Goal: Information Seeking & Learning: Learn about a topic

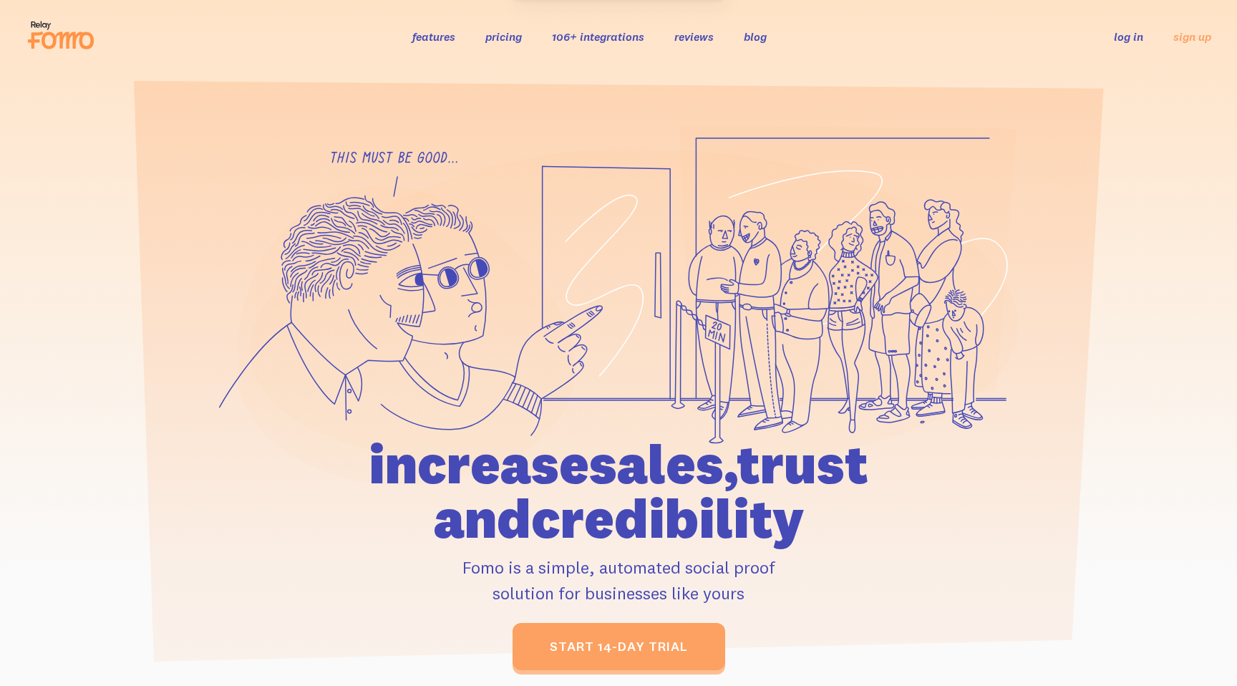
click at [268, 162] on icon at bounding box center [618, 305] width 799 height 361
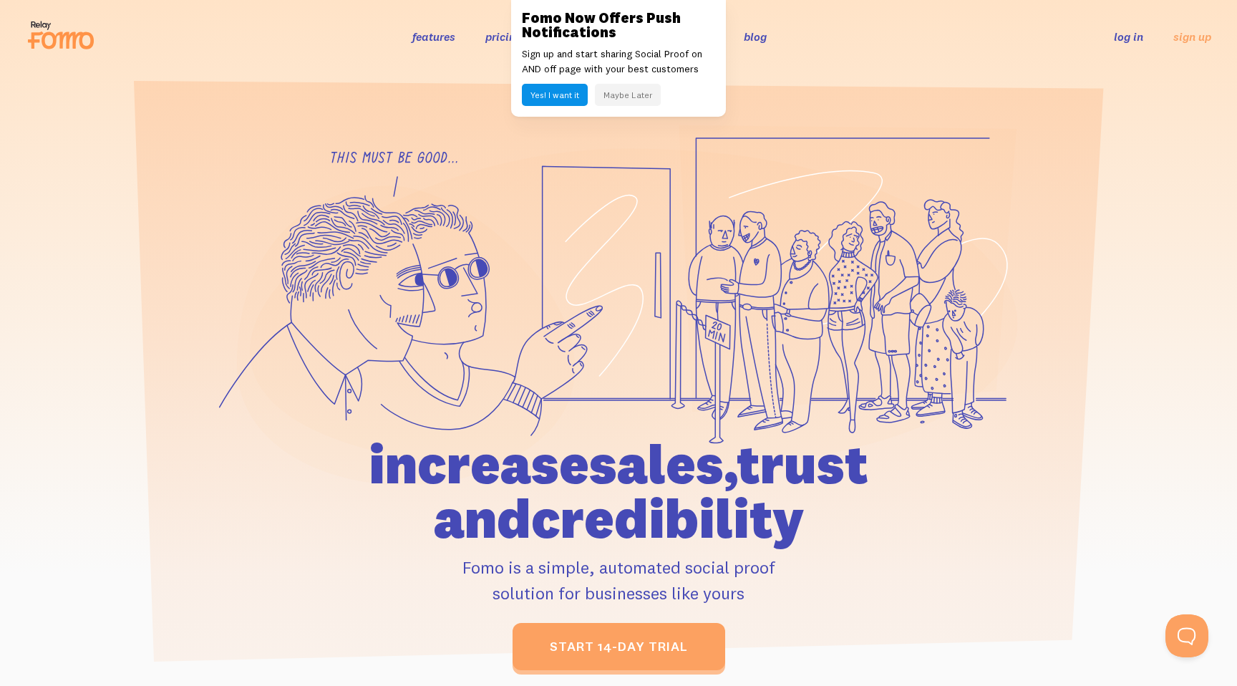
click at [486, 102] on section at bounding box center [618, 376] width 1237 height 606
click at [652, 100] on button "Maybe Later" at bounding box center [628, 95] width 66 height 22
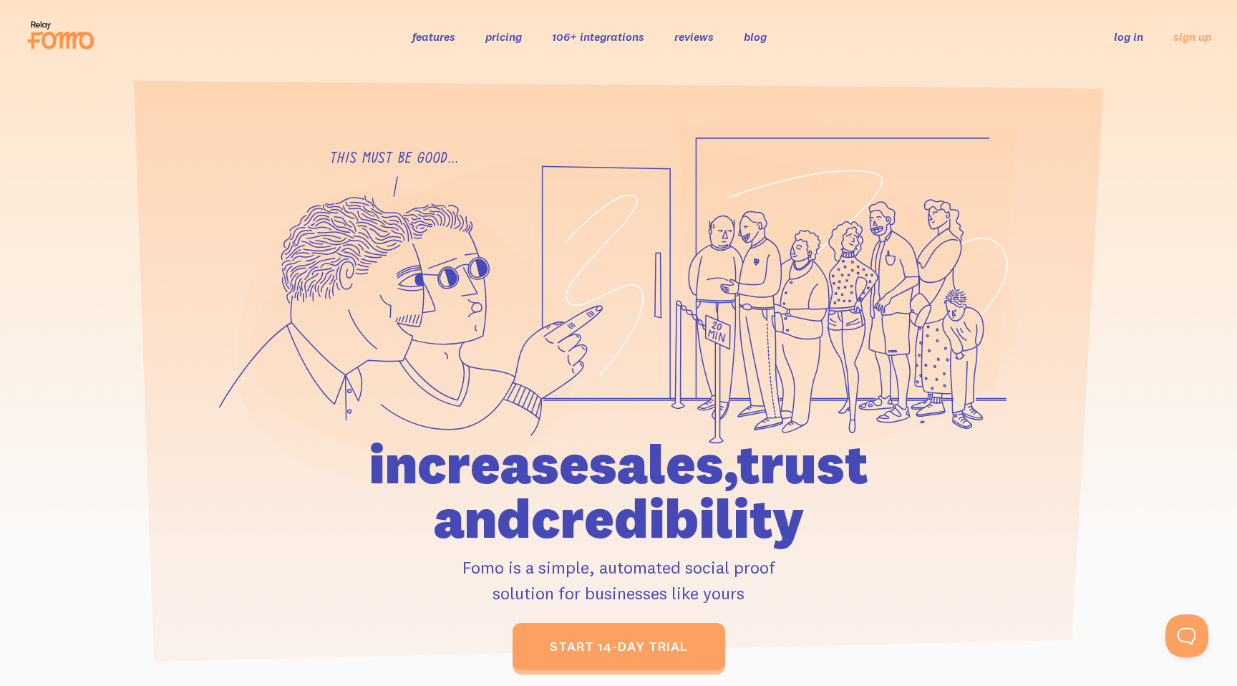
click at [705, 226] on icon at bounding box center [848, 268] width 337 height 286
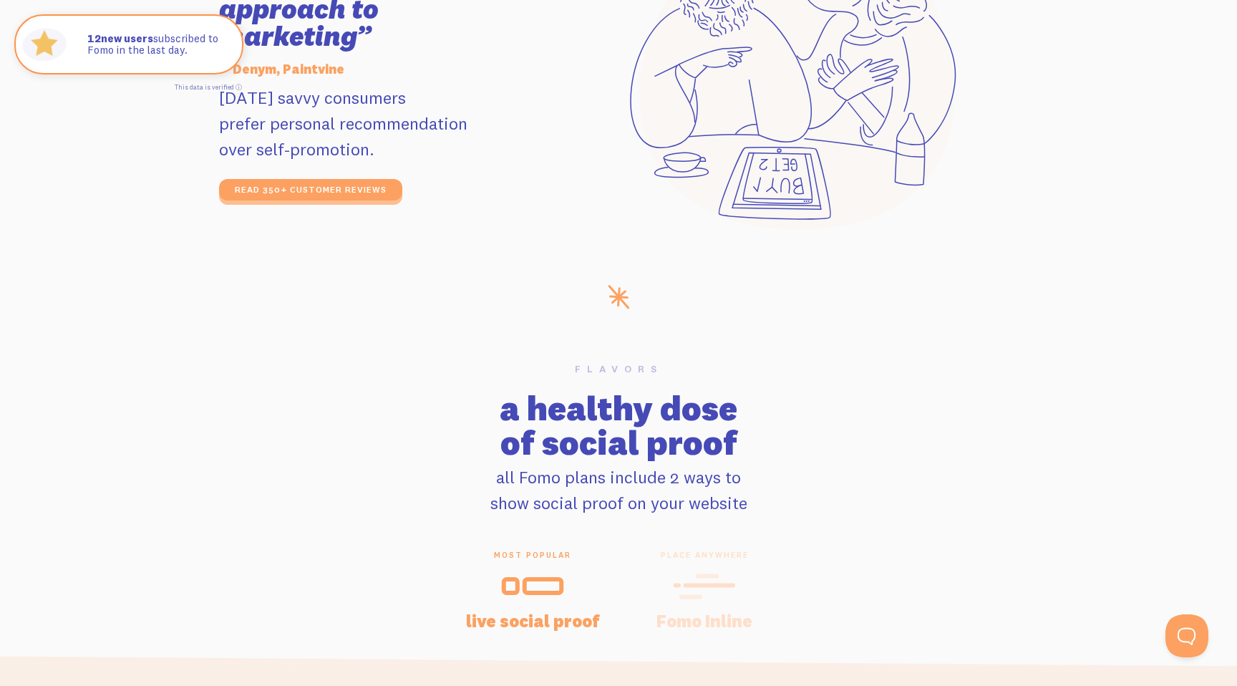
scroll to position [2471, 0]
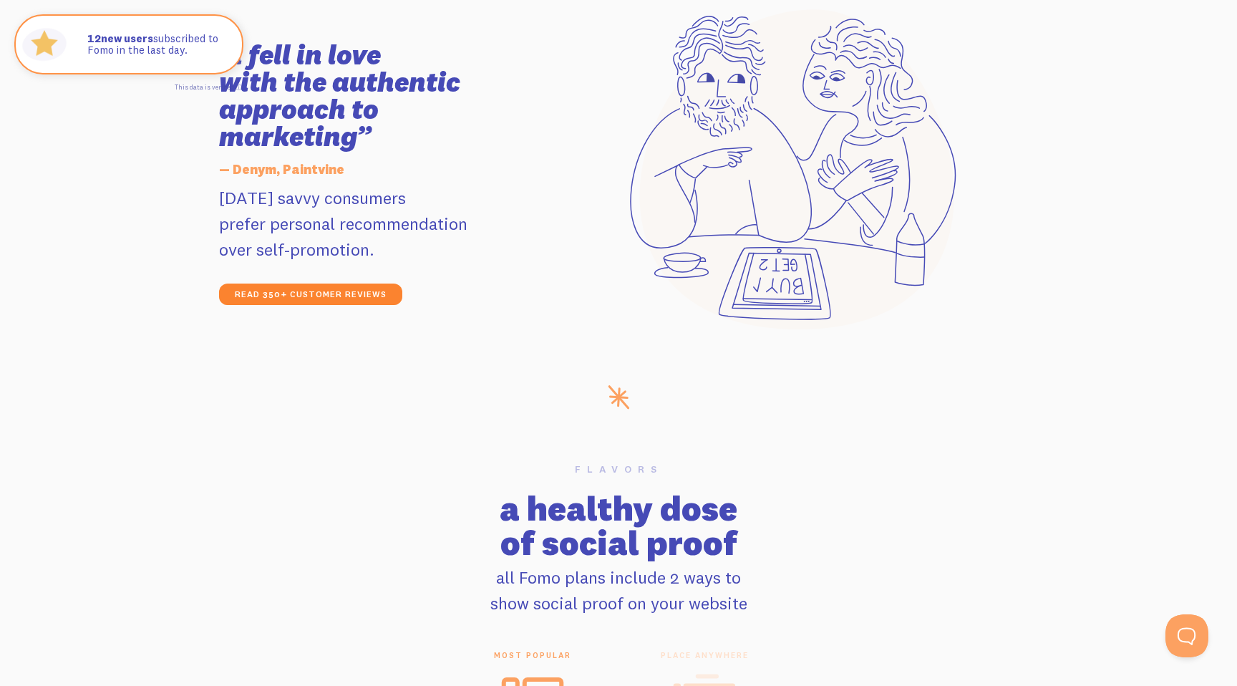
click at [386, 299] on link "read 350+ customer reviews" at bounding box center [310, 294] width 183 height 21
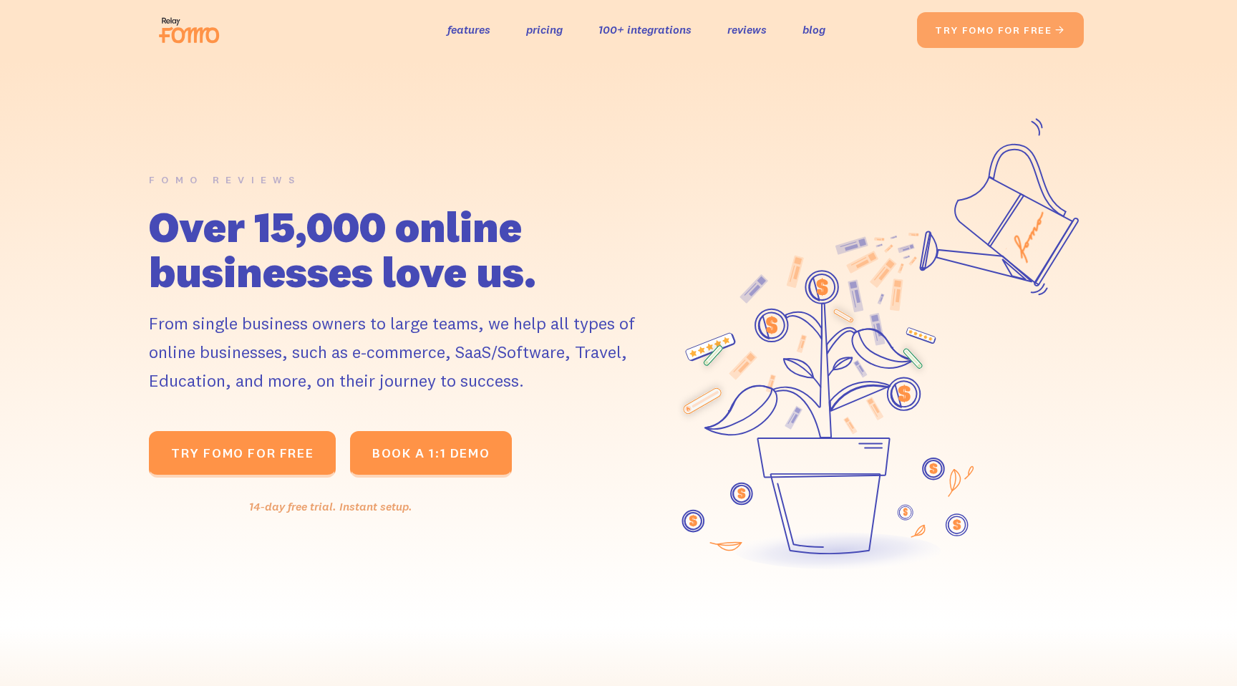
click at [613, 224] on h1 "Over 15,000 online businesses love us." at bounding box center [403, 249] width 508 height 90
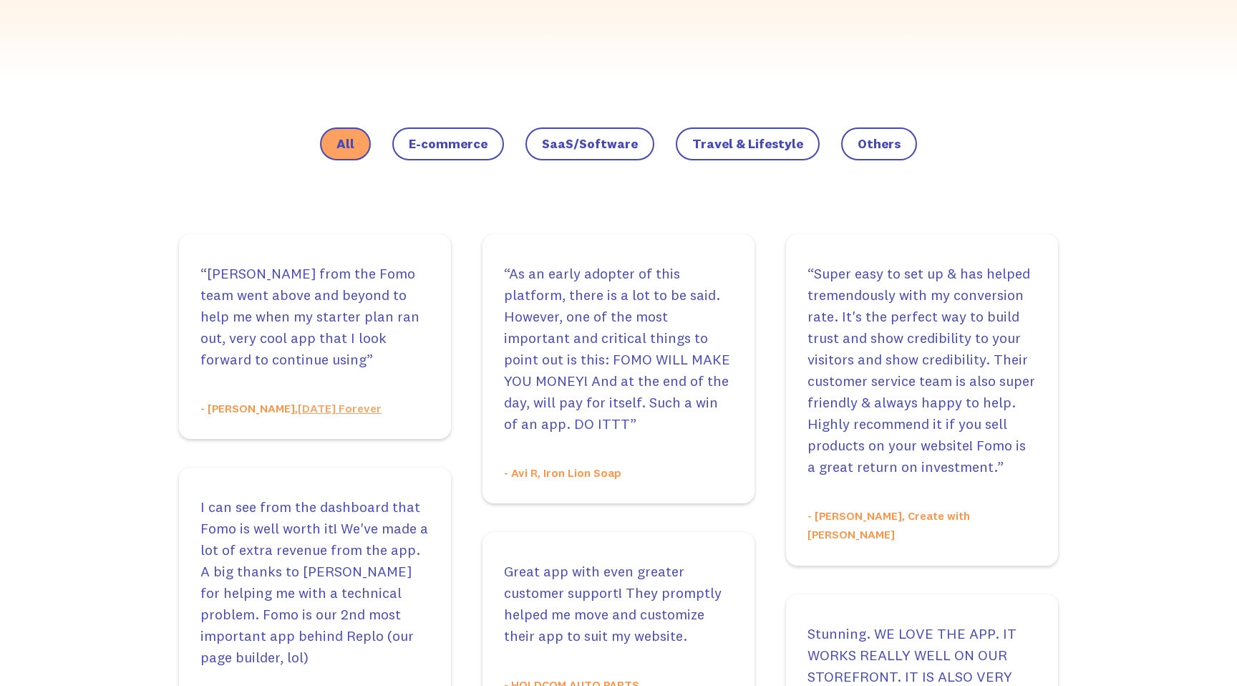
scroll to position [766, 0]
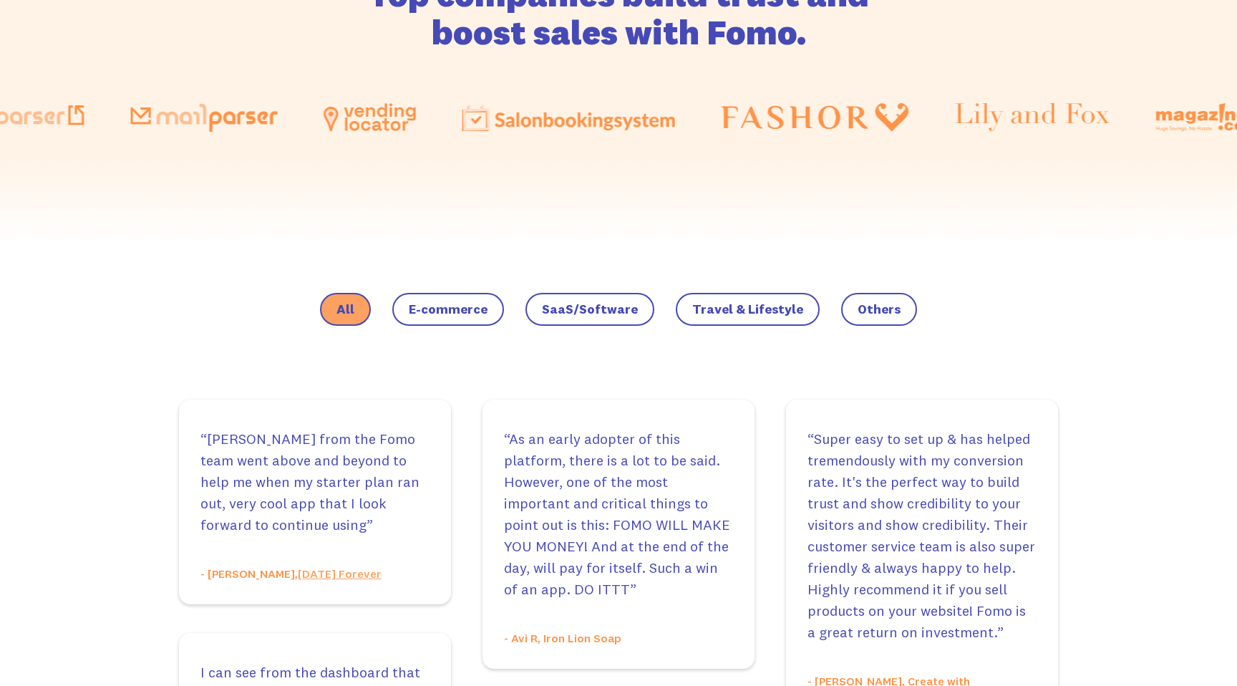
click at [468, 302] on span "E-commerce" at bounding box center [448, 309] width 79 height 14
click at [0, 0] on input "E-commerce" at bounding box center [0, 0] width 0 height 0
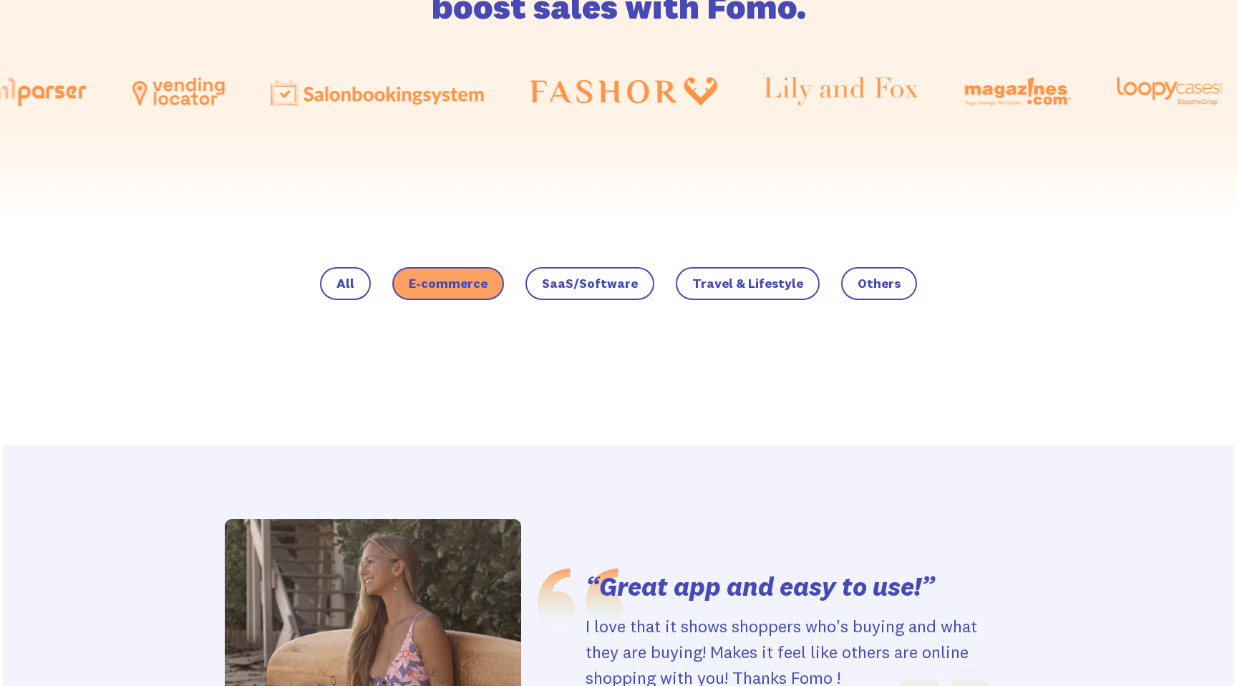
scroll to position [632, 0]
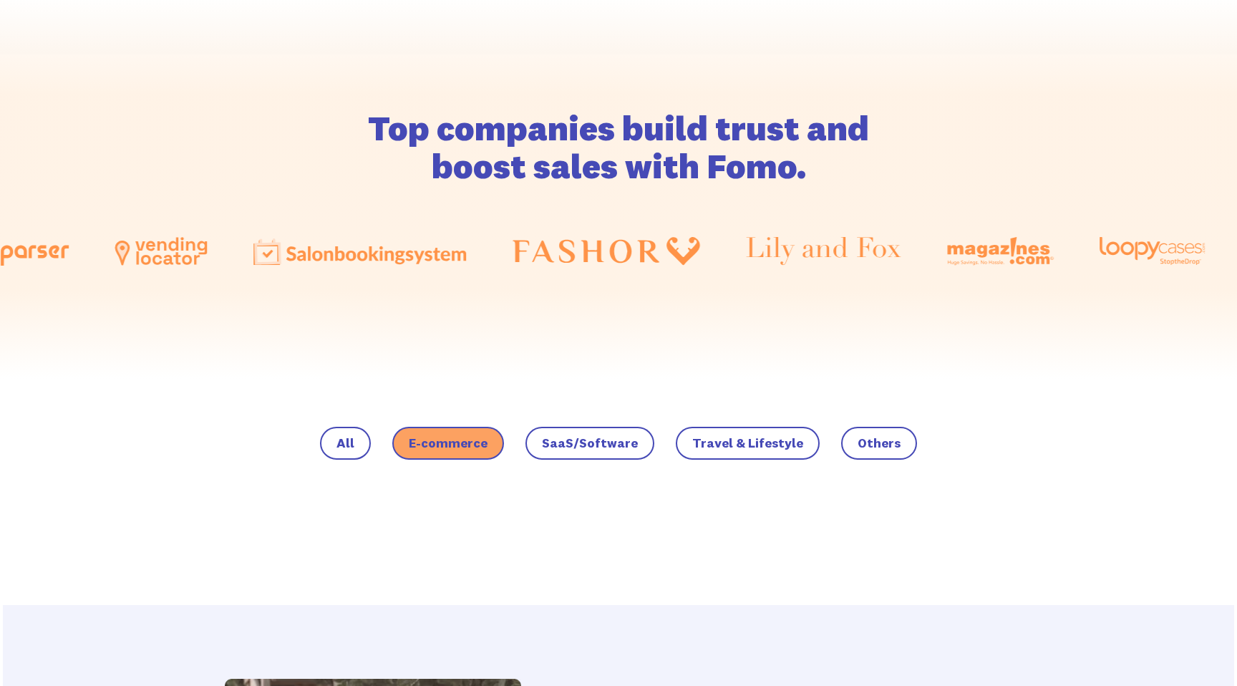
click at [488, 438] on span "SaaS/Software" at bounding box center [448, 443] width 79 height 14
click at [0, 0] on input "SaaS/Software" at bounding box center [0, 0] width 0 height 0
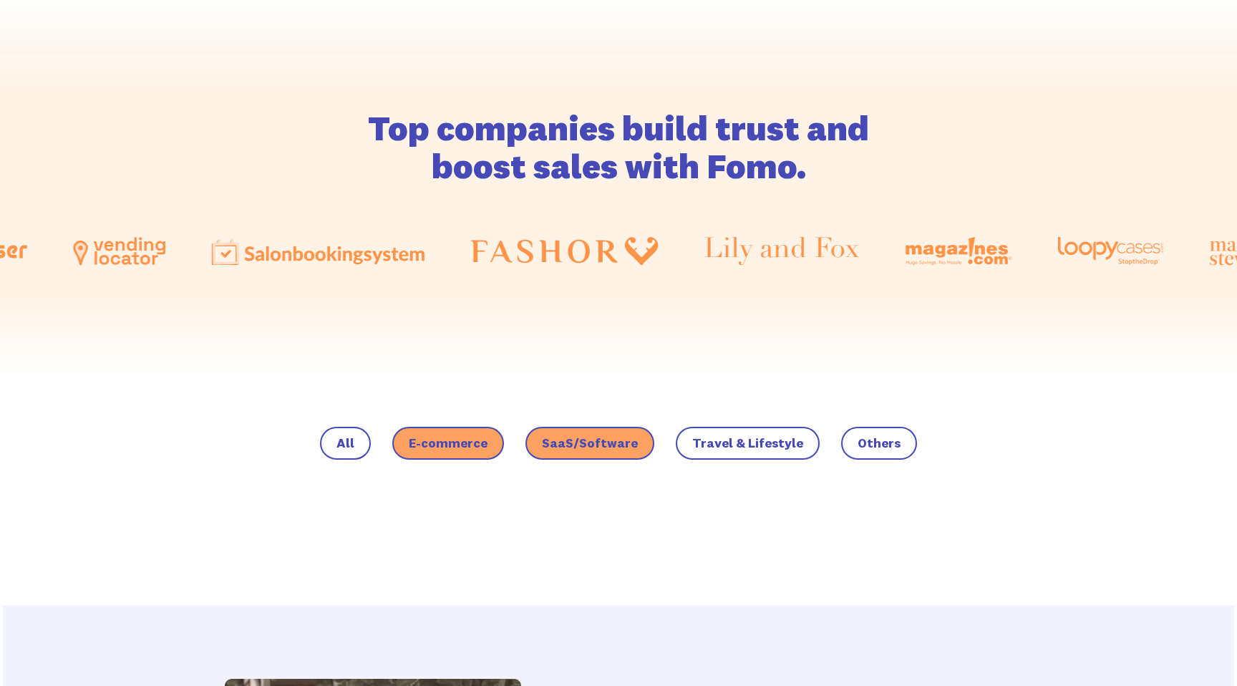
click at [468, 462] on div "E-commerce" at bounding box center [448, 445] width 112 height 37
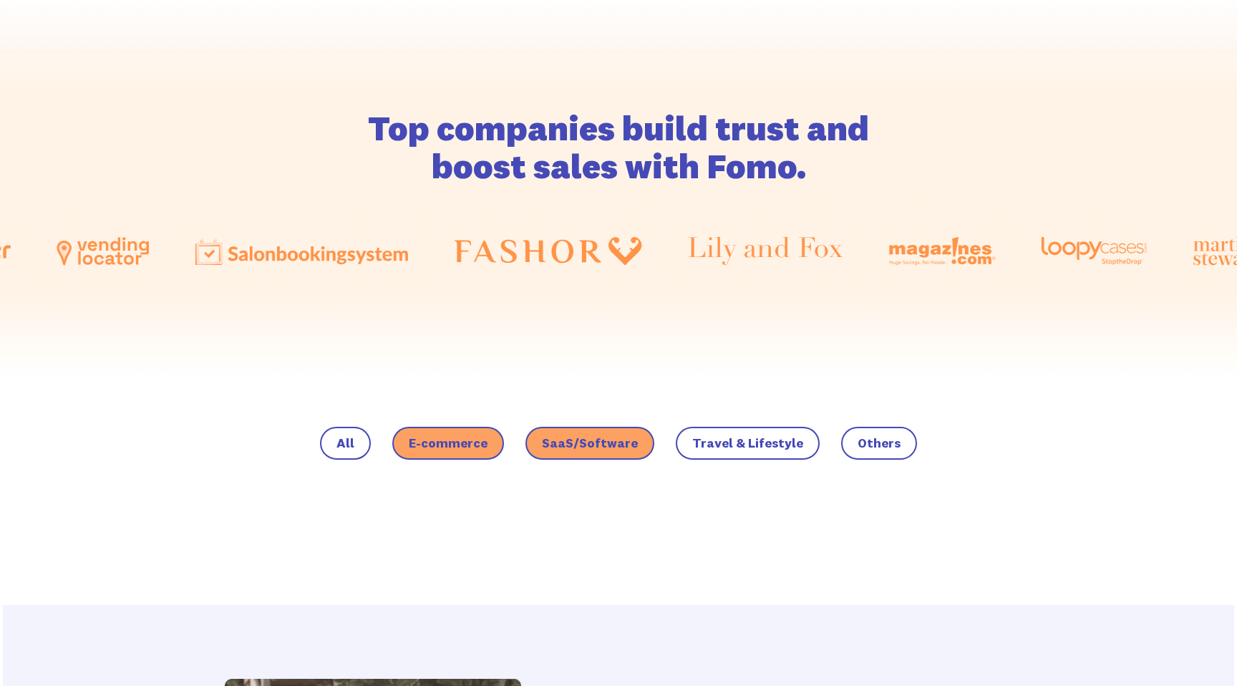
click at [468, 448] on span "E-commerce" at bounding box center [448, 443] width 79 height 14
click at [0, 0] on input "E-commerce" at bounding box center [0, 0] width 0 height 0
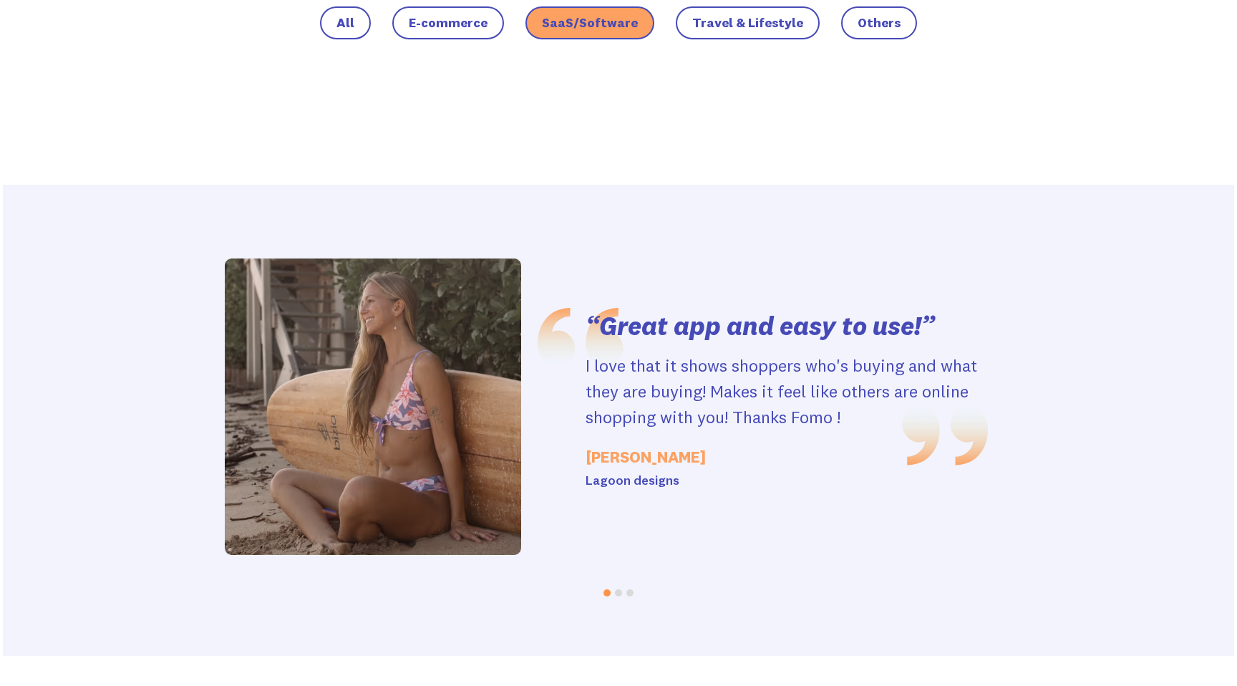
scroll to position [1055, 0]
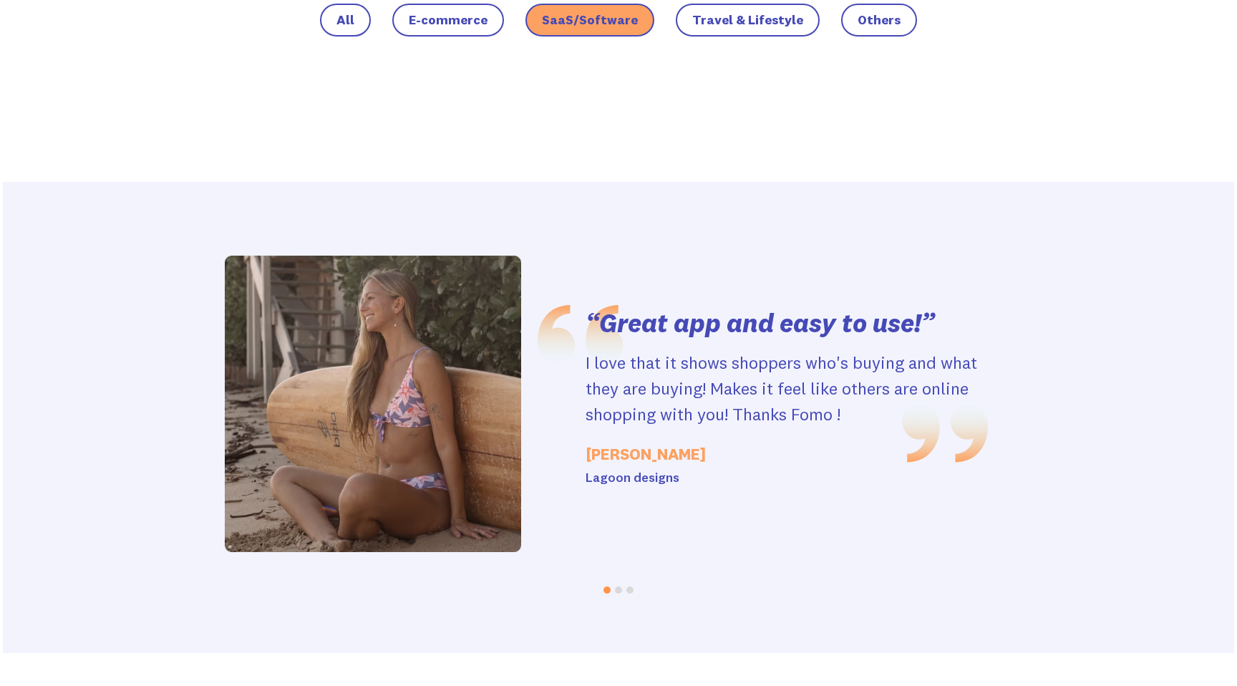
click at [1120, 423] on div at bounding box center [618, 417] width 1231 height 471
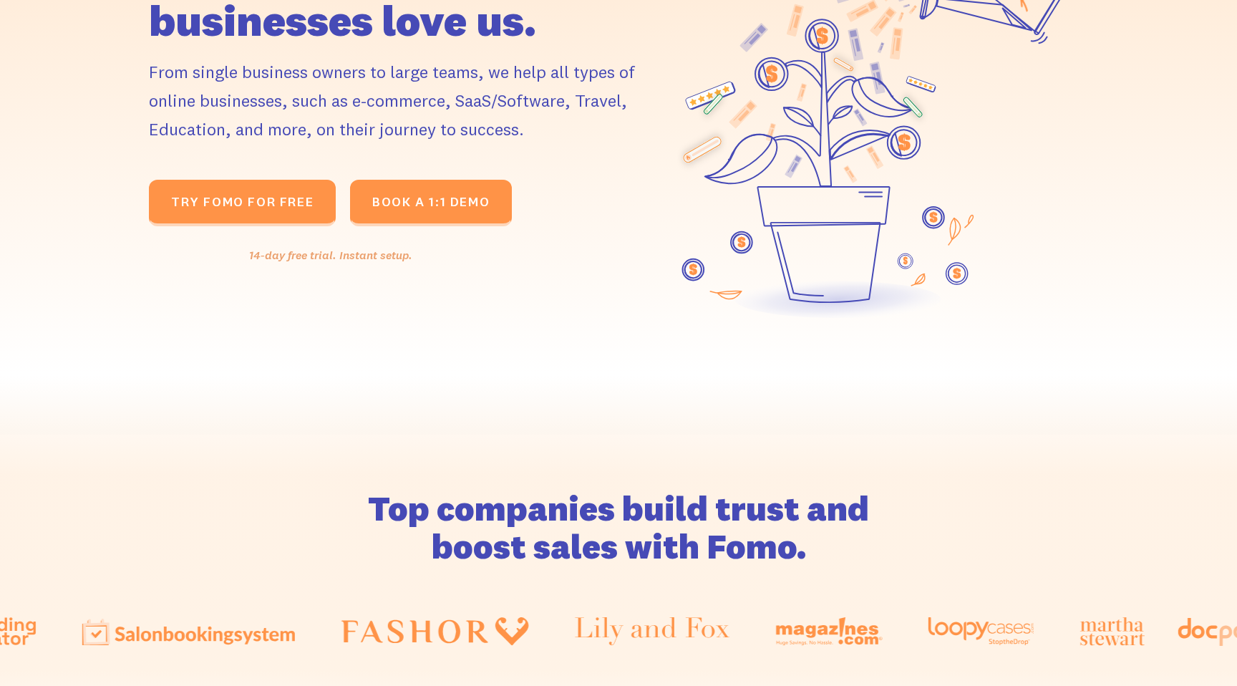
scroll to position [0, 0]
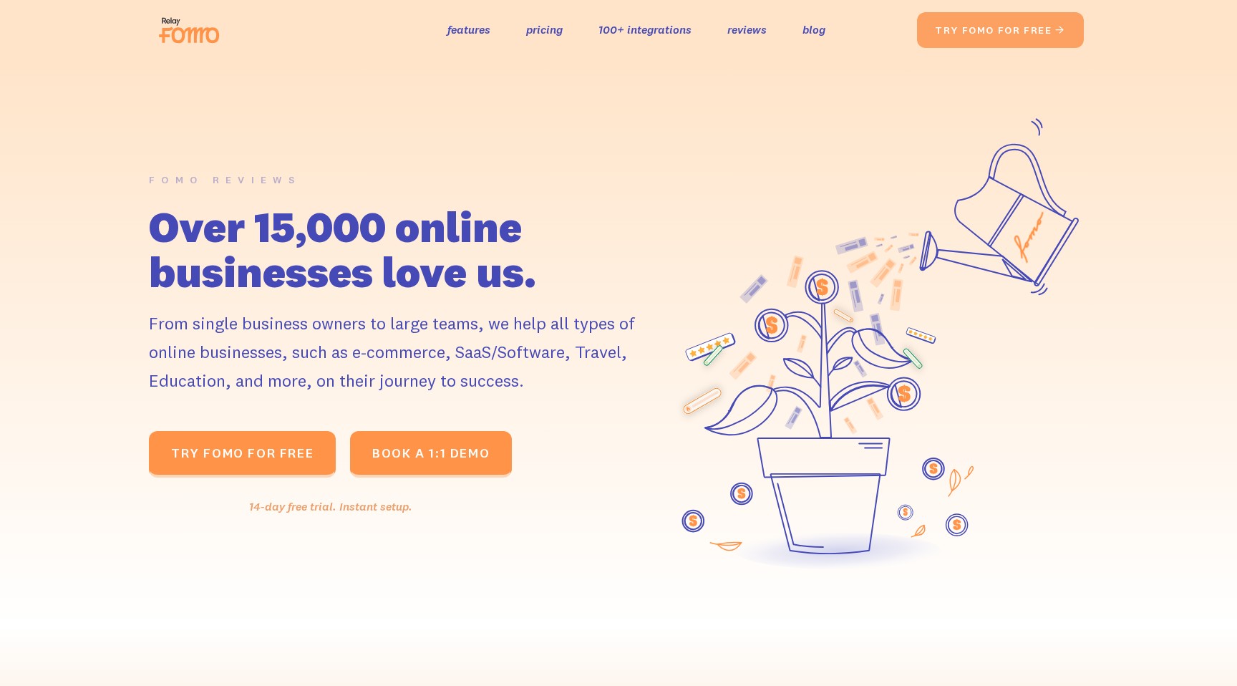
click at [201, 40] on img at bounding box center [193, 30] width 80 height 46
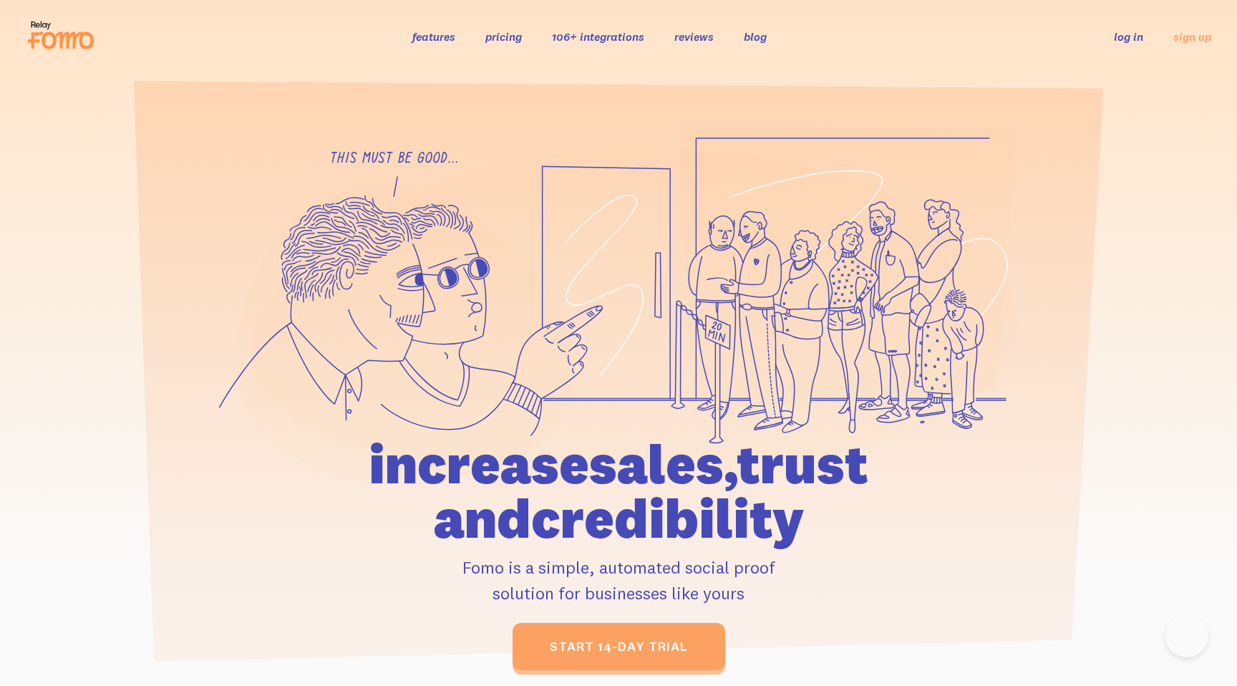
click at [38, 24] on icon at bounding box center [38, 25] width 4 height 4
